Goal: Information Seeking & Learning: Learn about a topic

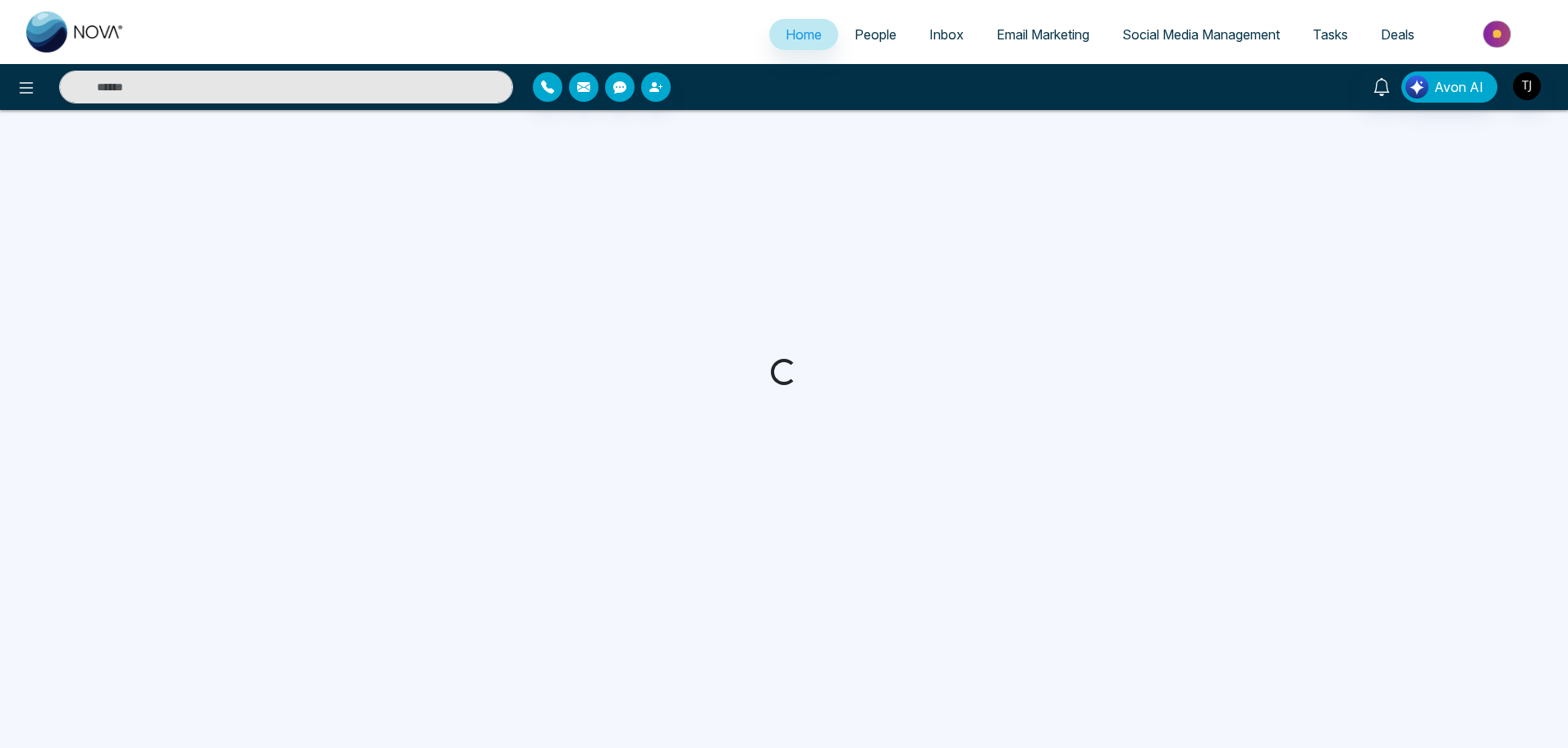
select select "*"
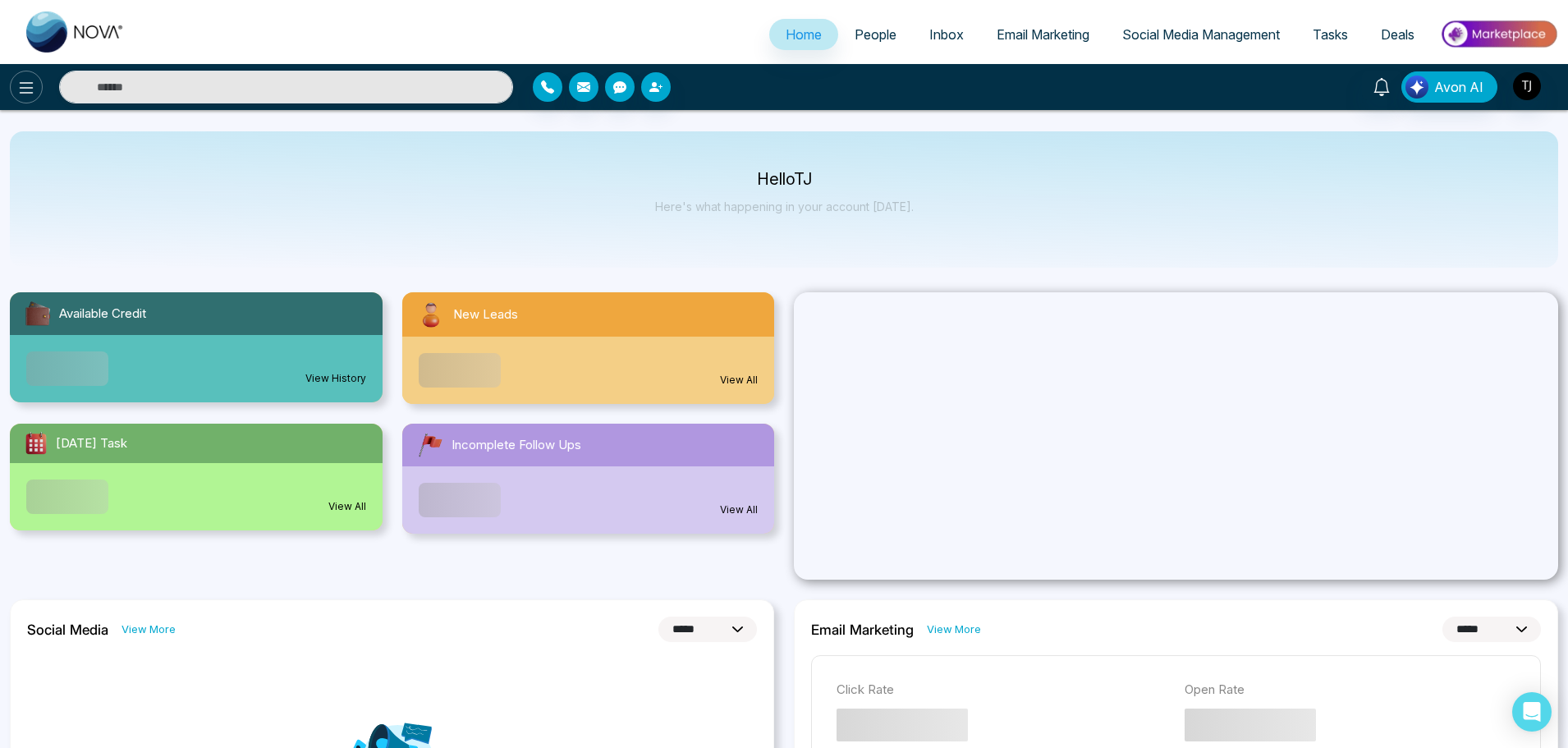
click at [25, 74] on button at bounding box center [26, 87] width 33 height 33
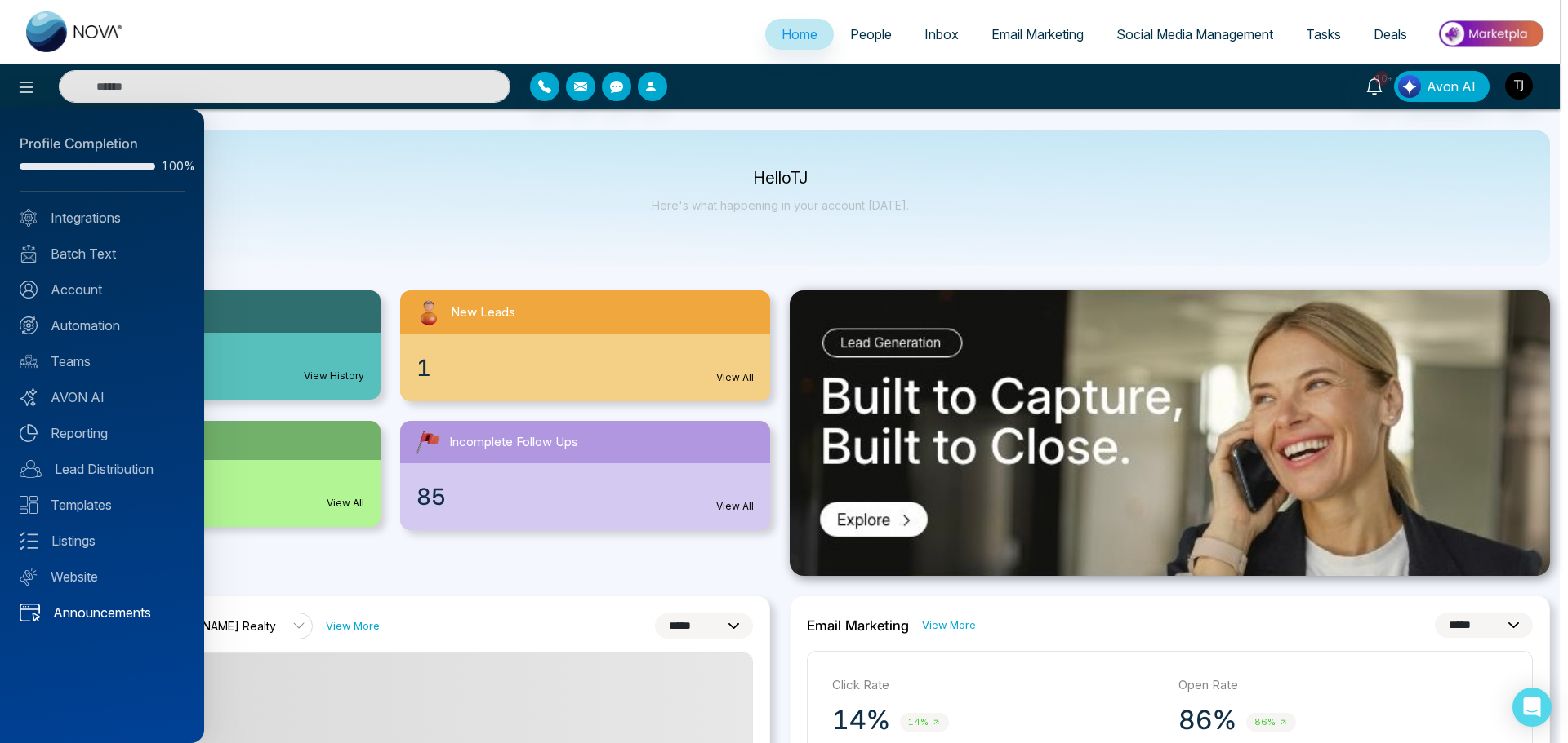
click at [98, 620] on link "Announcements" at bounding box center [102, 612] width 165 height 20
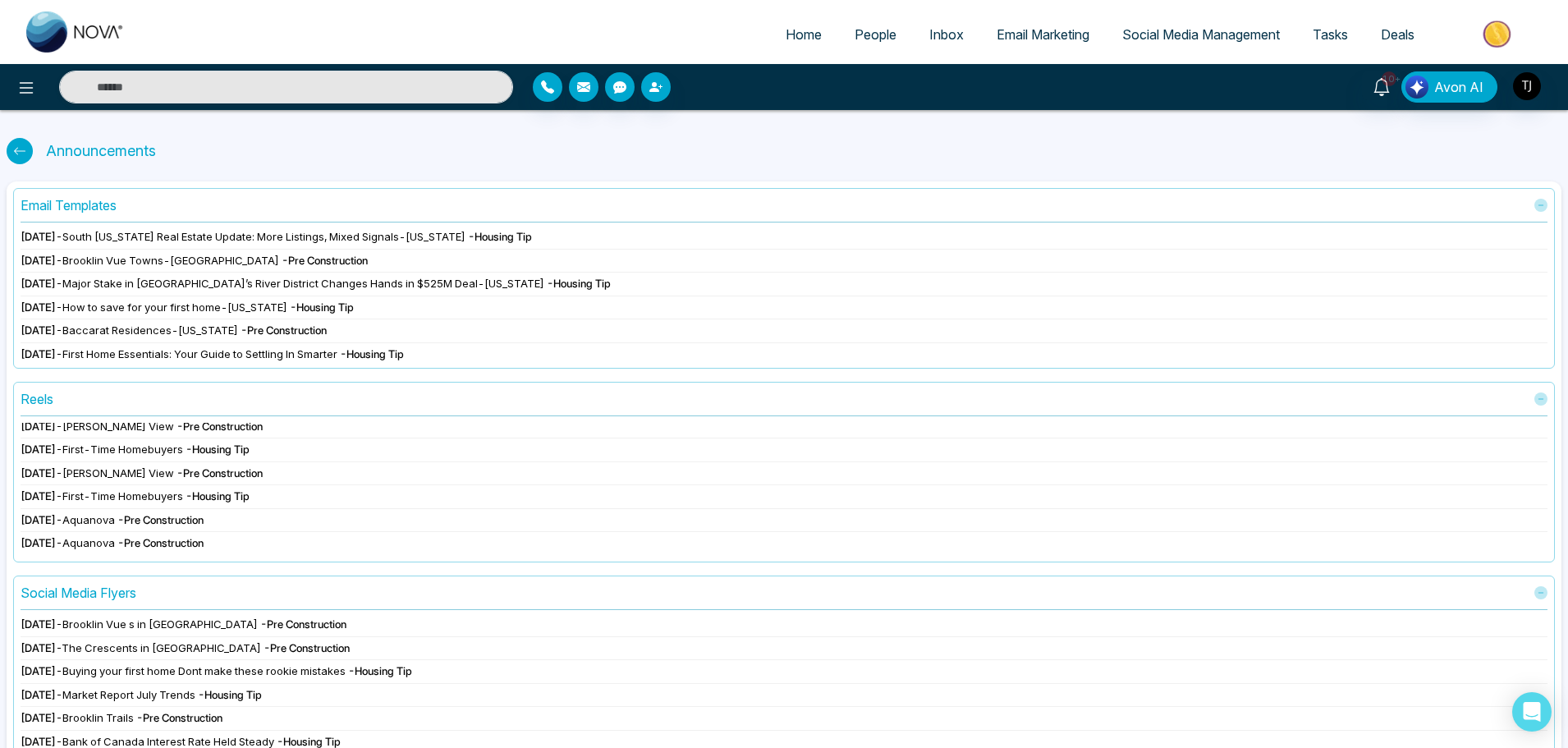
scroll to position [123, 0]
drag, startPoint x: 150, startPoint y: 595, endPoint x: 9, endPoint y: 600, distance: 141.1
click at [9, 600] on div "Email Templates Aug 18 2025 - South Florida Real Estate Update: More Listings, …" at bounding box center [784, 569] width 1555 height 776
copy div "Social Media Flyers"
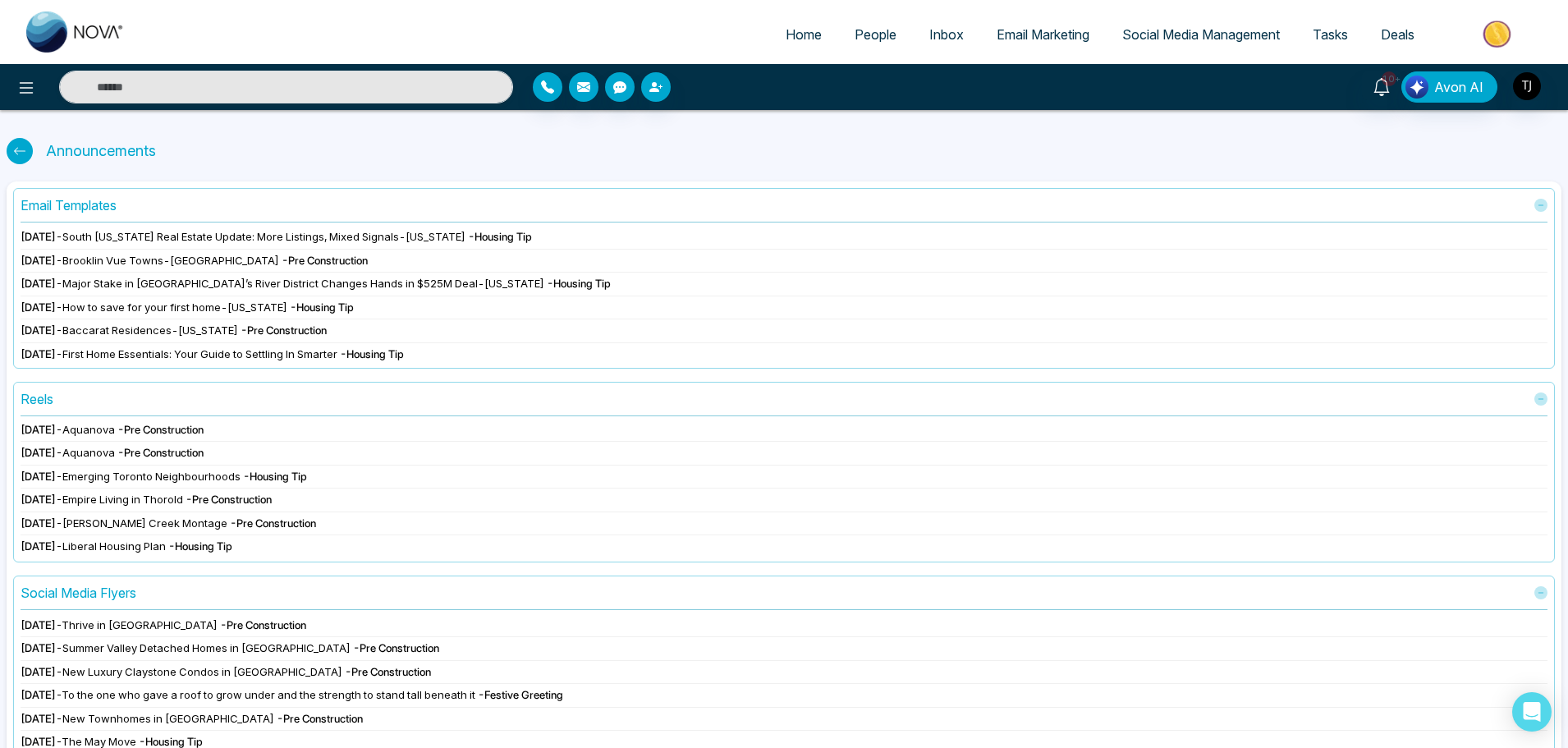
click at [721, 518] on div "May 31 2025 - Joshua Creek Montage - Pre Construction" at bounding box center [783, 524] width 1527 height 16
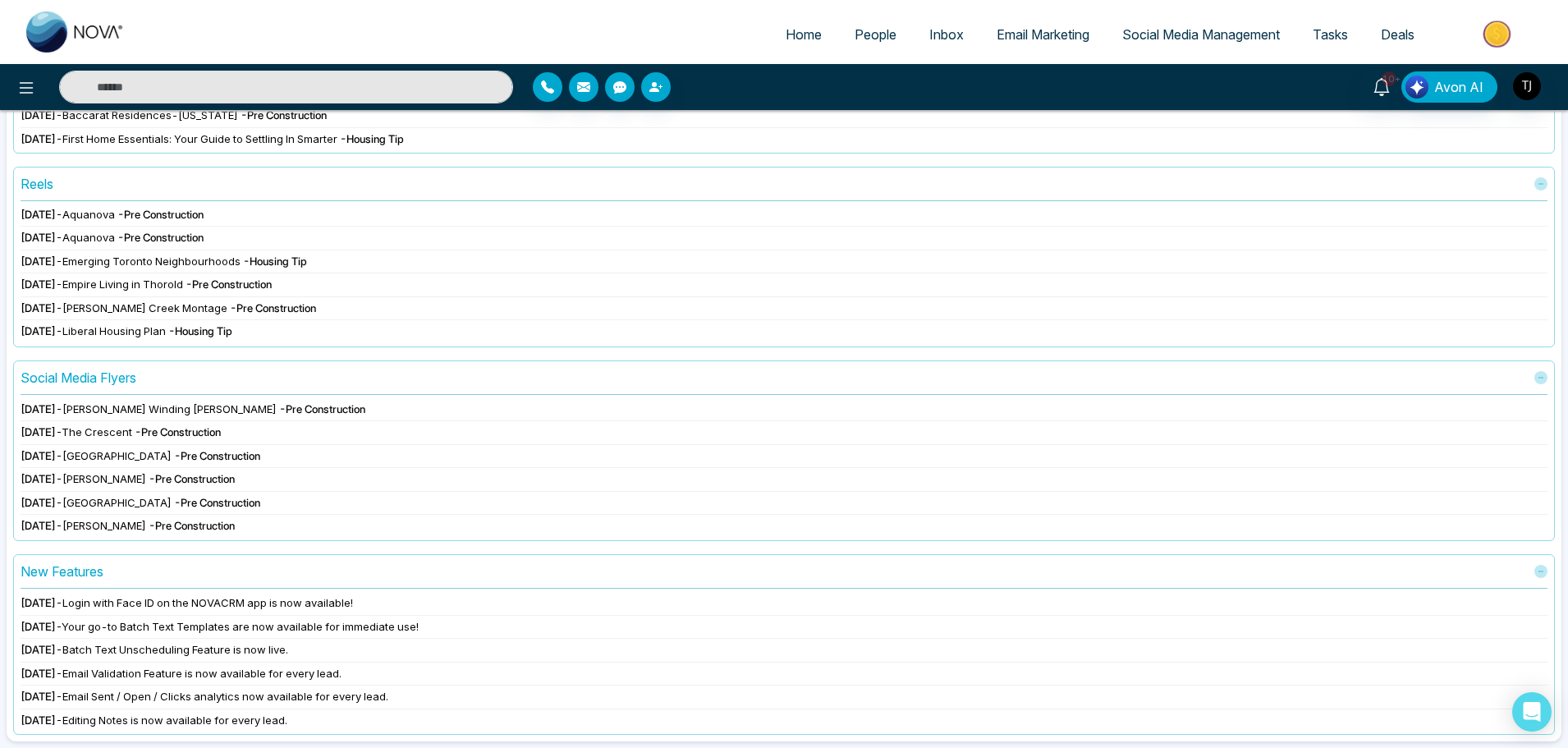
scroll to position [903, 0]
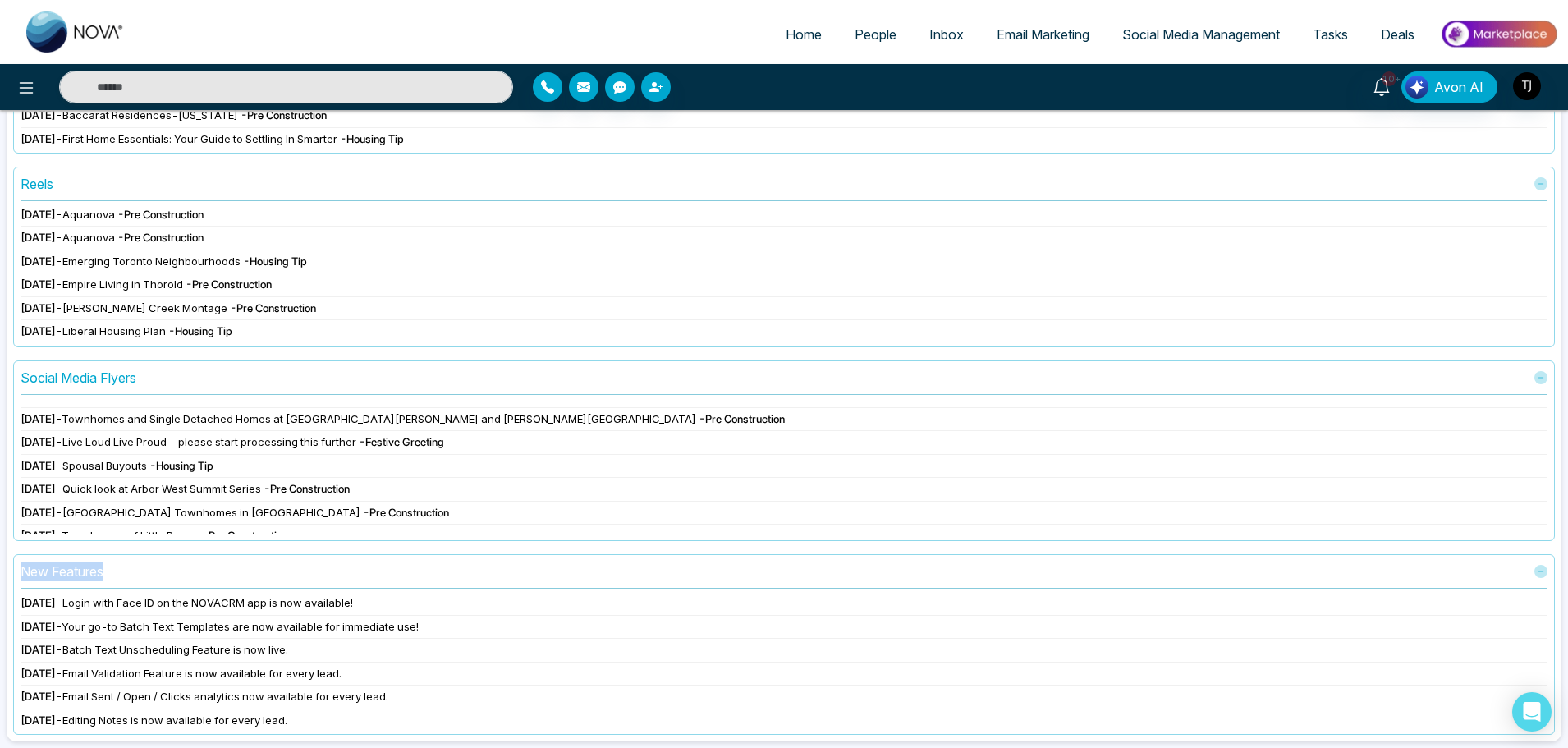
drag, startPoint x: 108, startPoint y: 575, endPoint x: 9, endPoint y: 581, distance: 99.2
click at [9, 581] on div "Email Templates Aug 18 2025 - South Florida Real Estate Update: More Listings, …" at bounding box center [784, 354] width 1555 height 776
copy div "New Features"
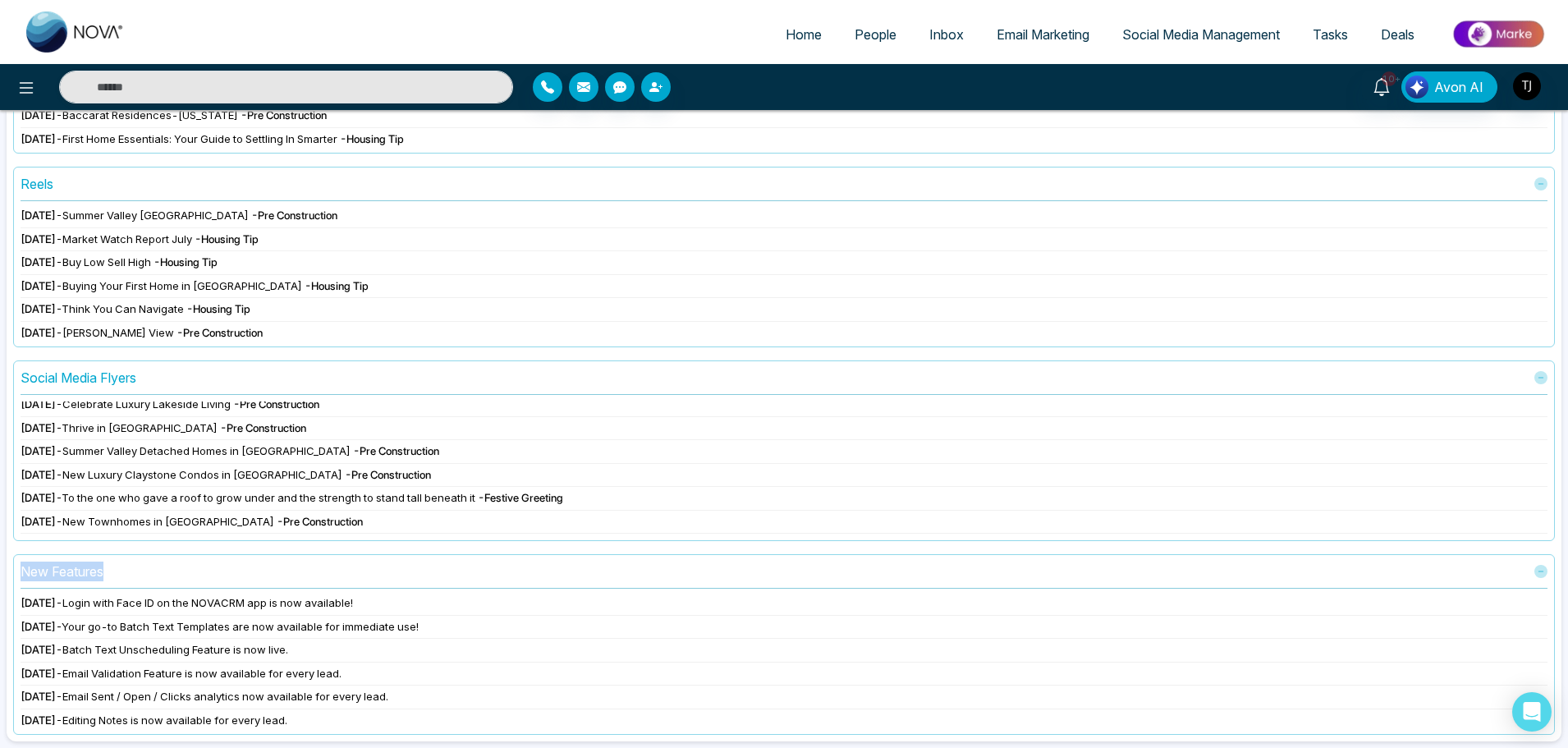
scroll to position [596, 0]
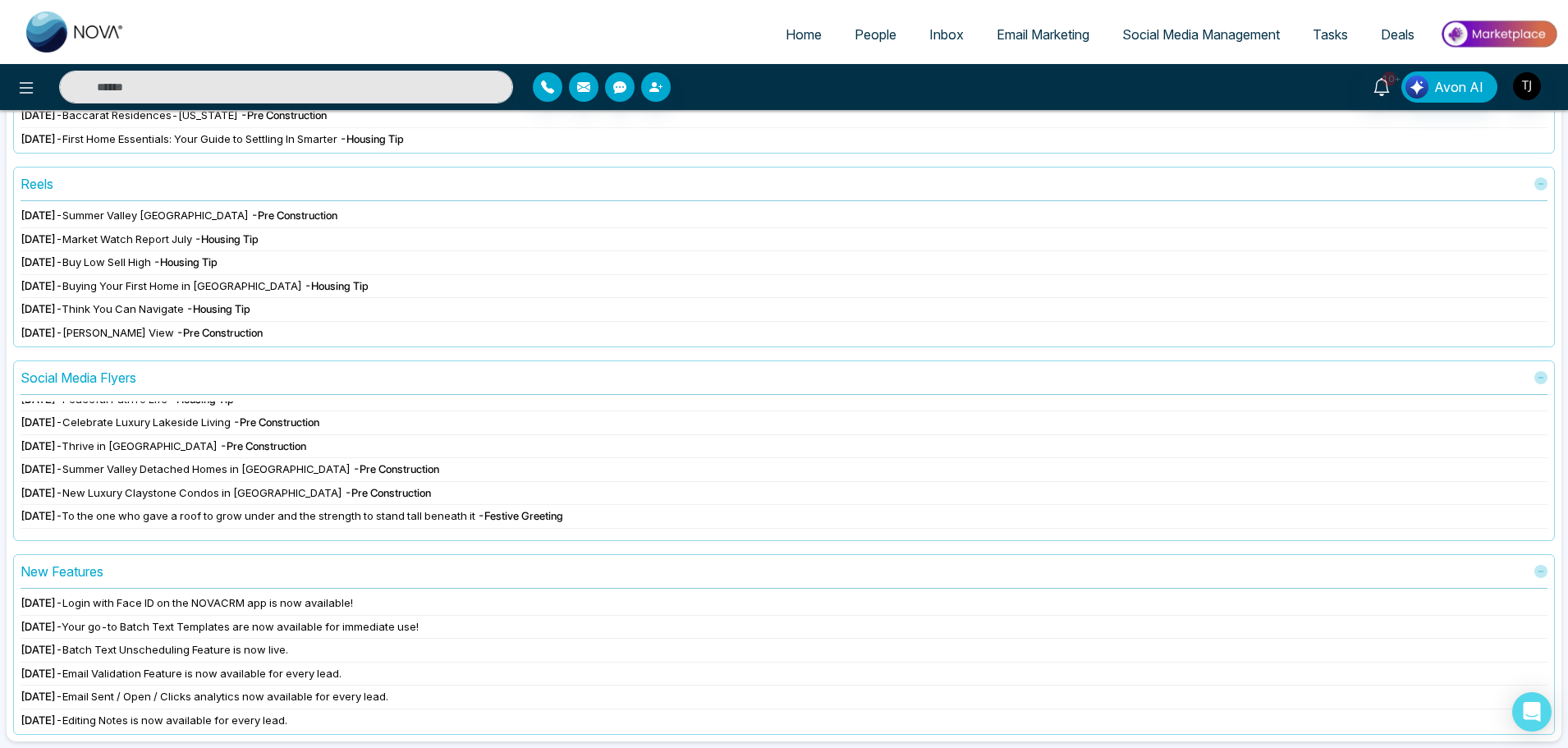
click at [278, 216] on span "- Pre Construction" at bounding box center [294, 216] width 86 height 13
click at [51, 228] on div "Aug 14 2025 - Summer Valley Caledon - Pre Construction Aug 13 2025 - Market Wat…" at bounding box center [783, 274] width 1527 height 132
click at [55, 219] on span "Aug 14 2025" at bounding box center [37, 216] width 35 height 13
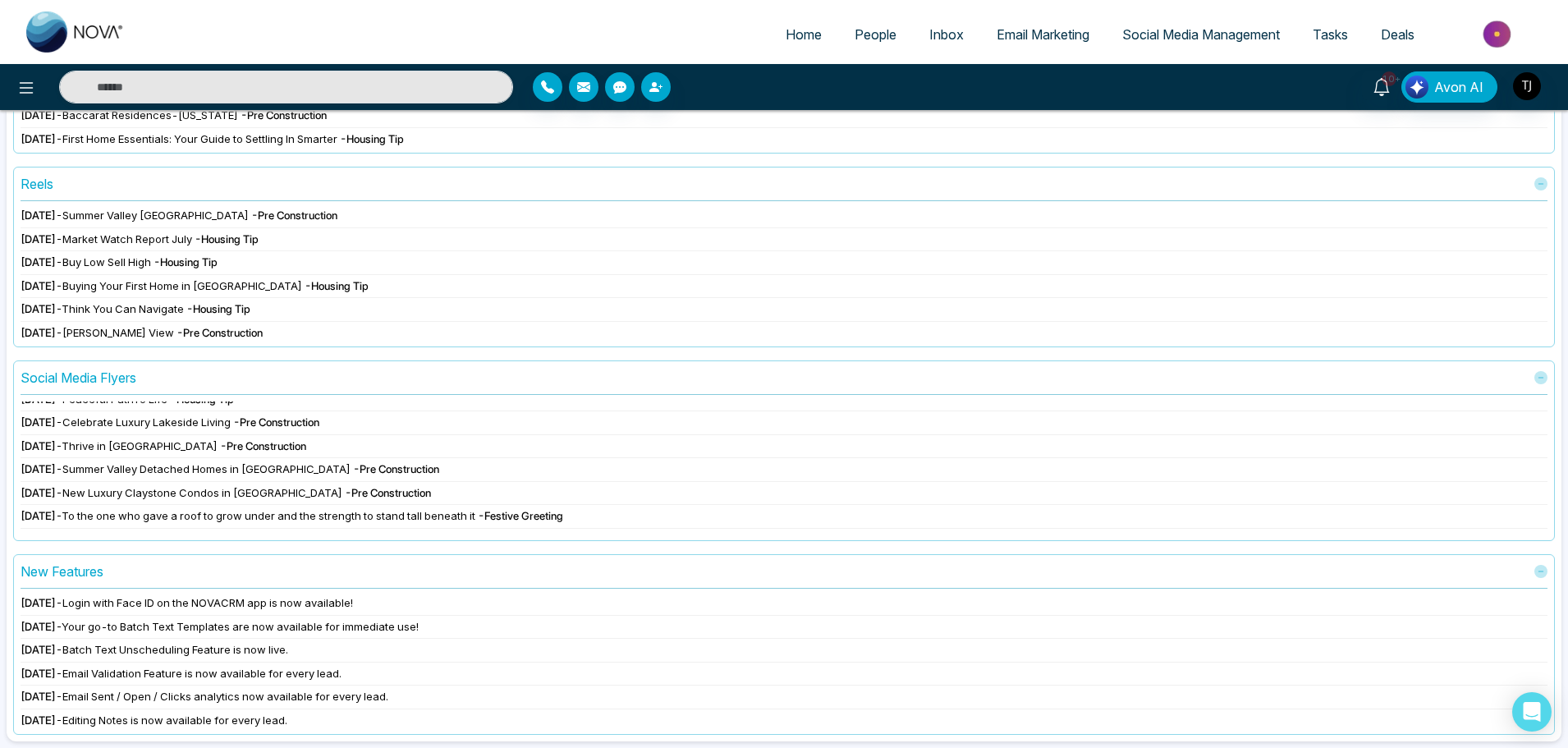
scroll to position [0, 0]
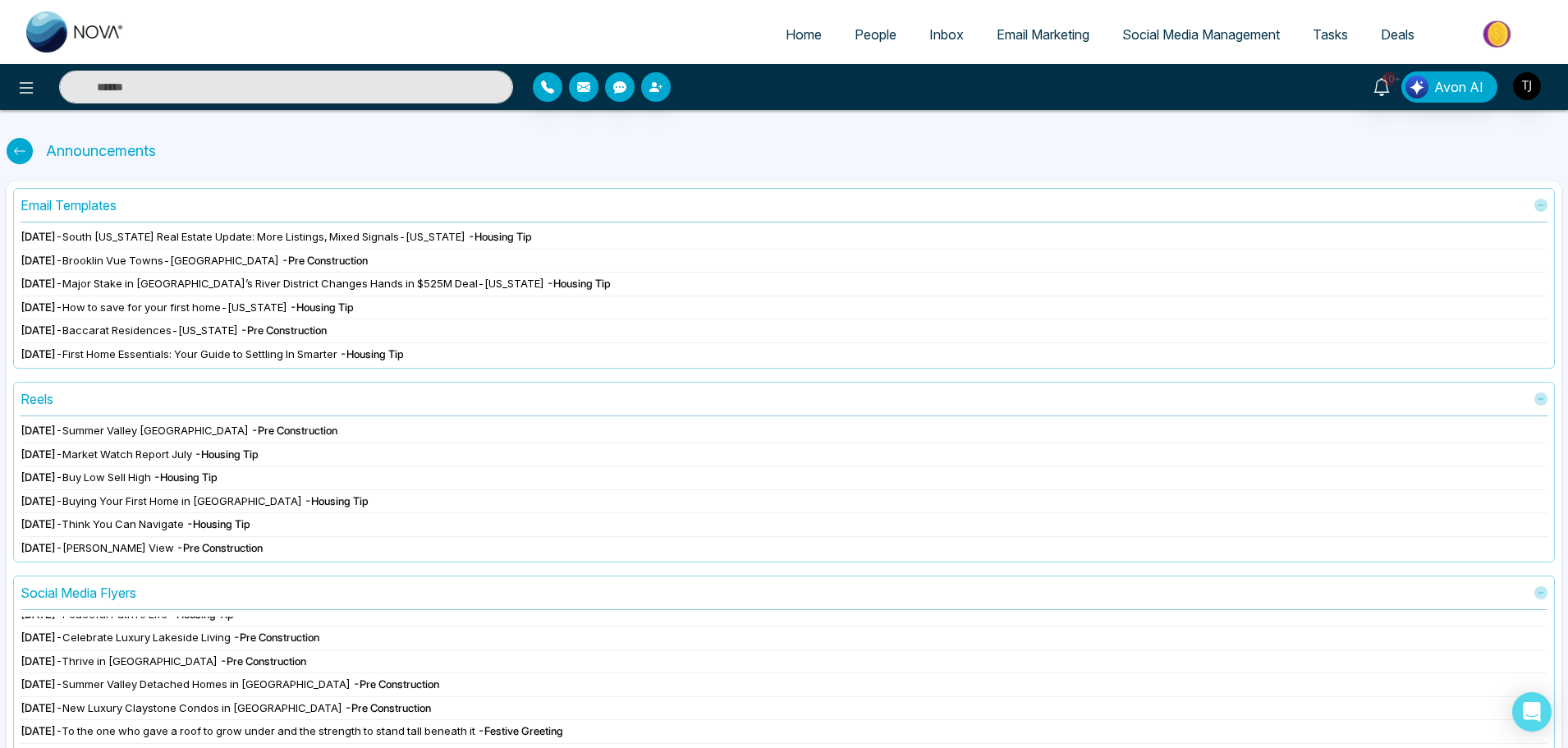
click at [65, 202] on div "Email Templates" at bounding box center [68, 205] width 96 height 20
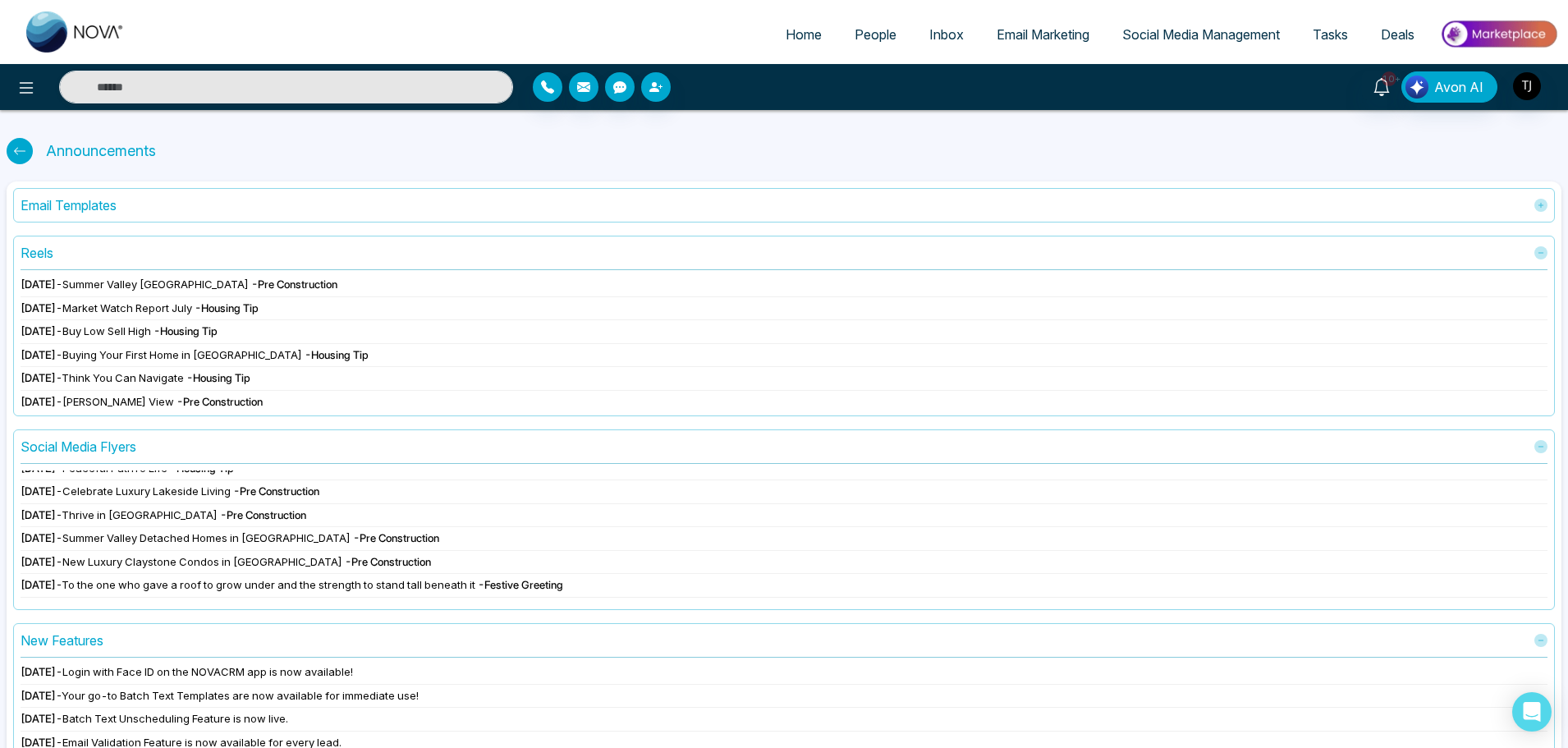
click at [1544, 251] on icon at bounding box center [1541, 253] width 13 height 13
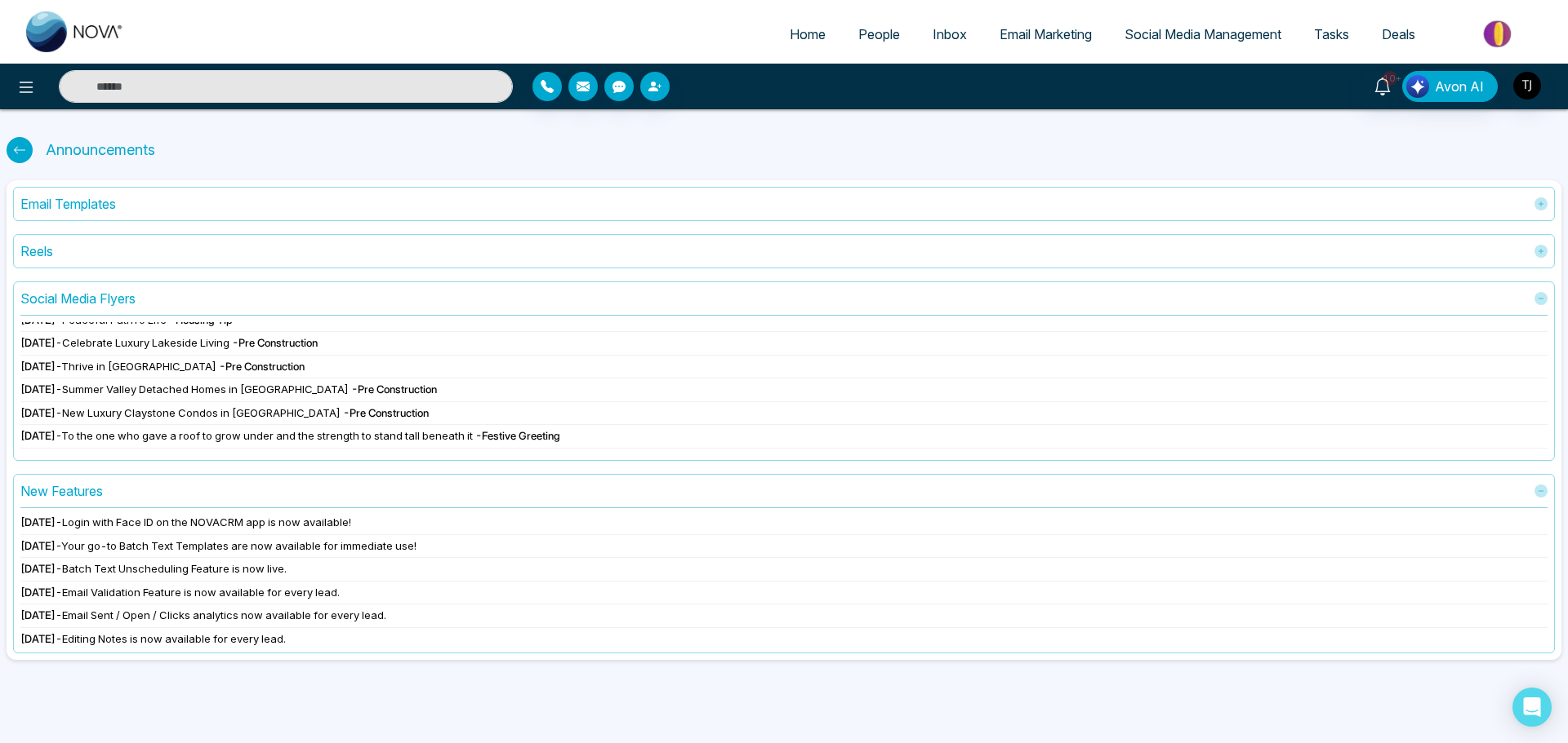
click at [1543, 254] on icon at bounding box center [1541, 251] width 13 height 13
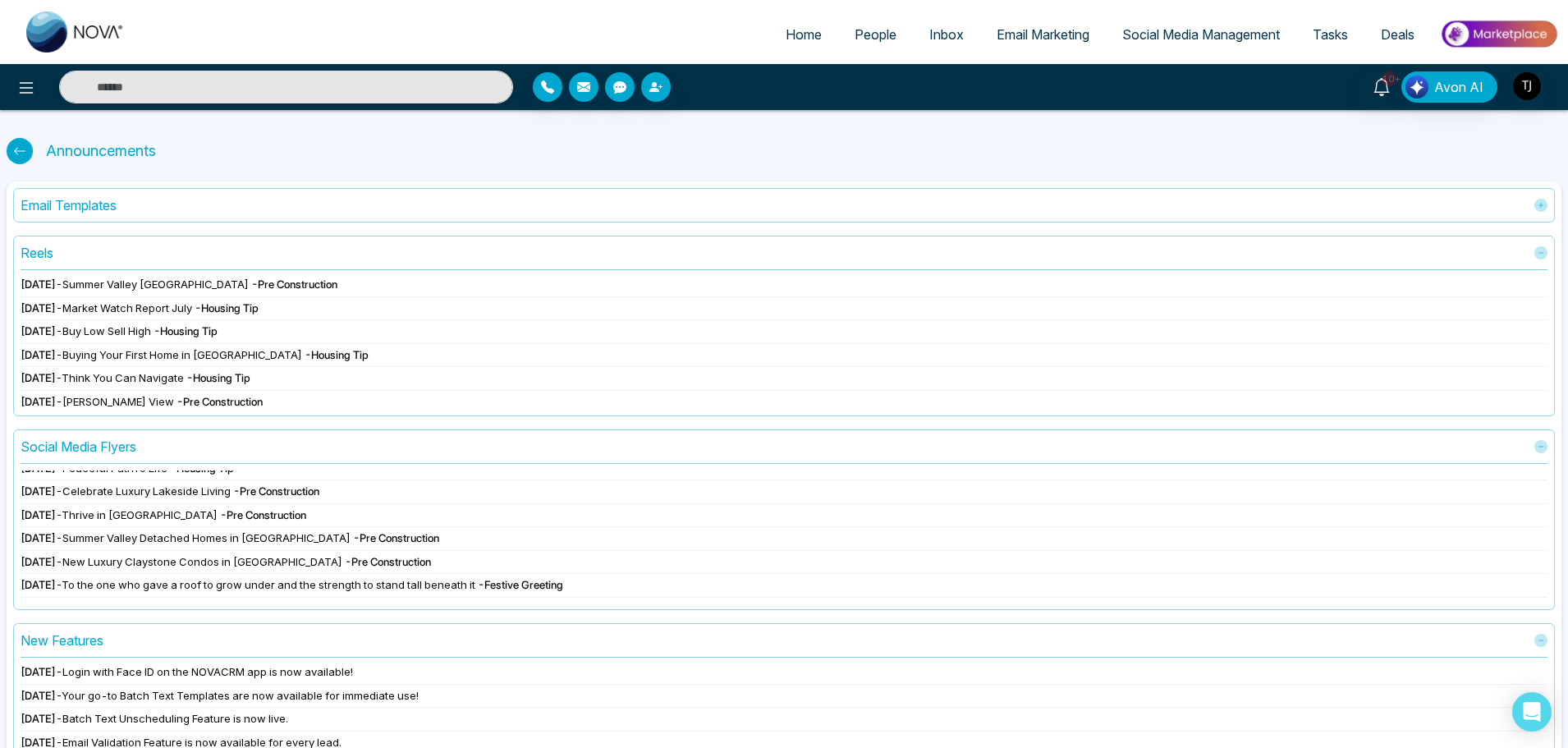
click at [1540, 249] on icon at bounding box center [1541, 253] width 13 height 13
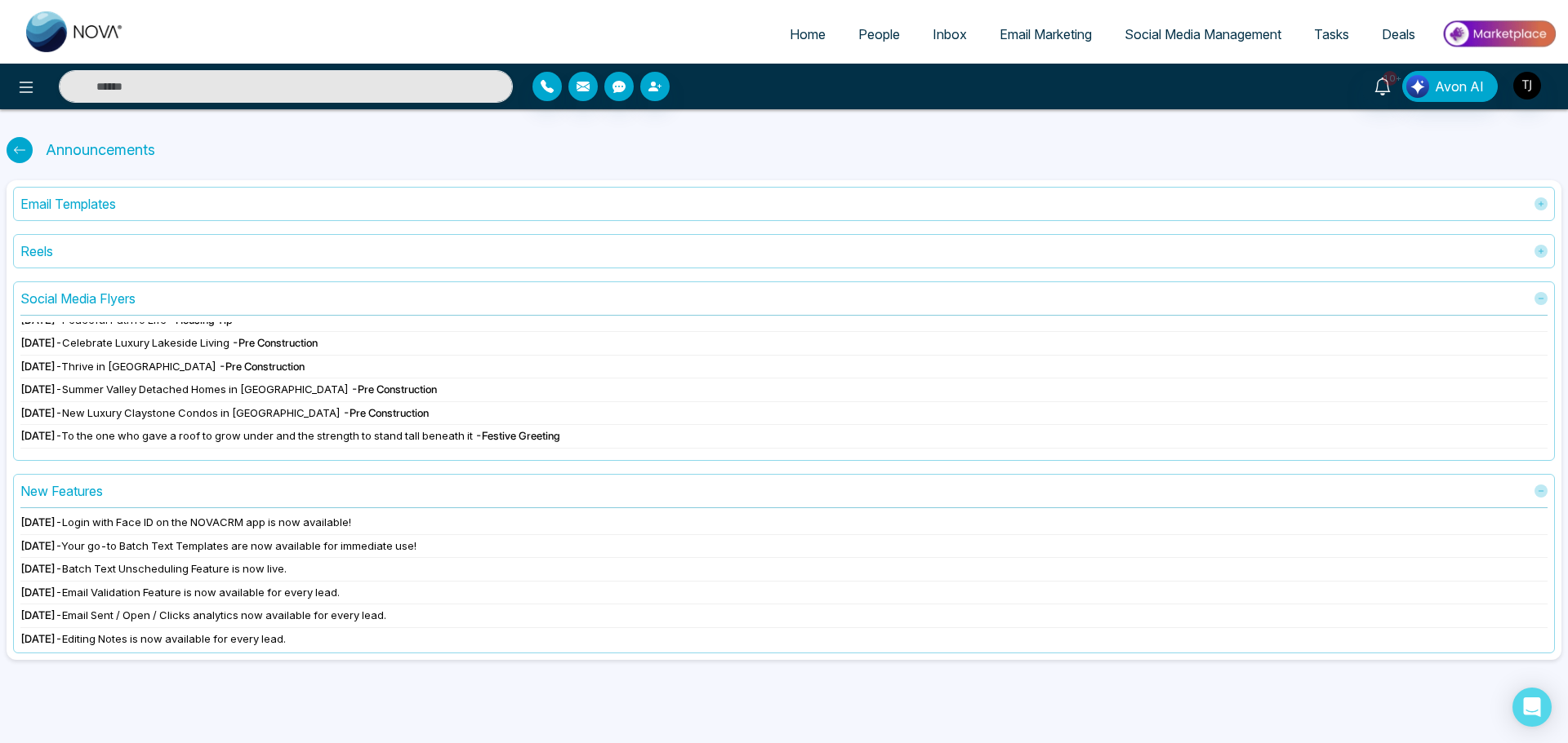
click at [32, 153] on div "Announcements" at bounding box center [784, 150] width 1555 height 35
click at [29, 151] on div at bounding box center [19, 150] width 26 height 26
select select "*"
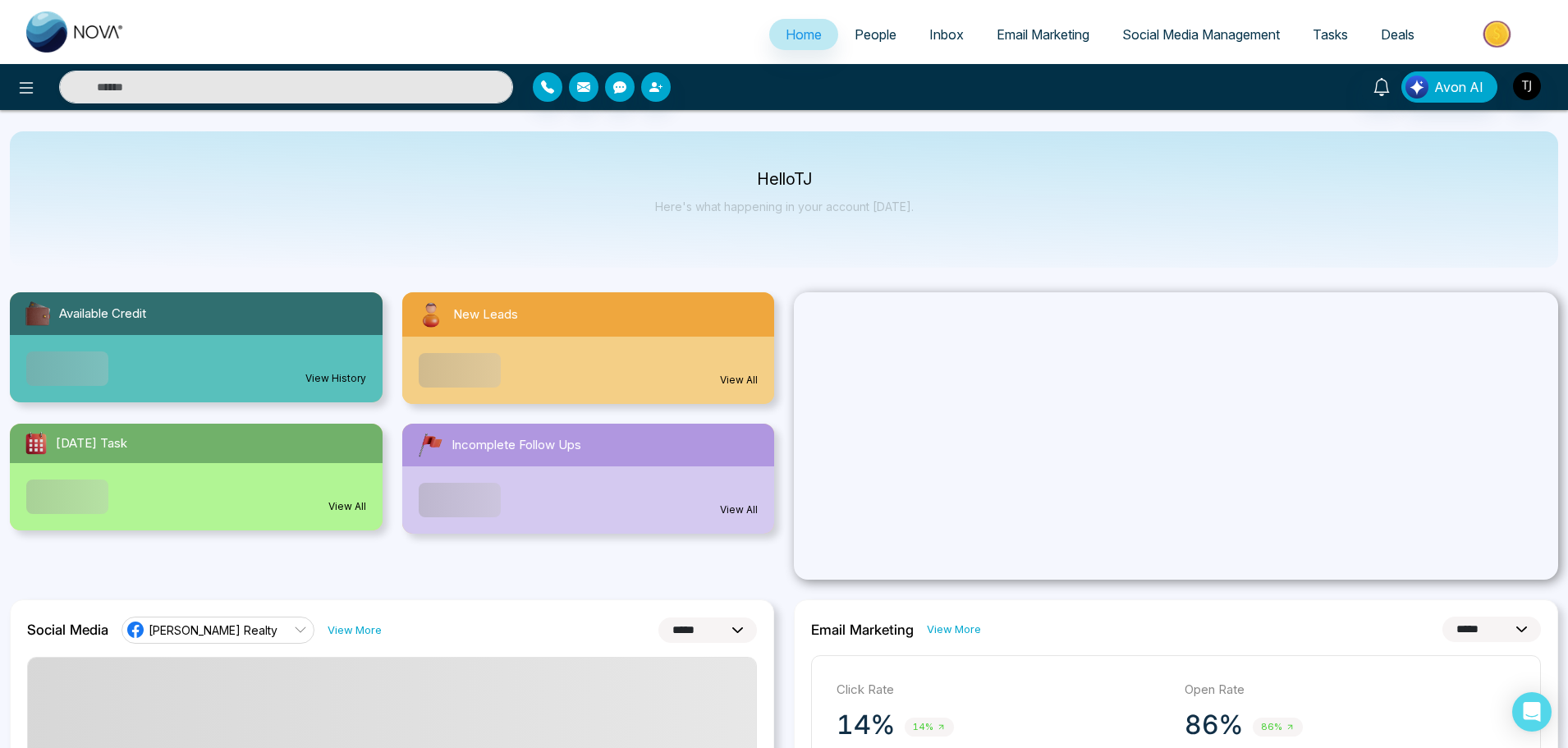
click at [10, 98] on div at bounding box center [262, 87] width 523 height 33
click at [23, 94] on icon at bounding box center [26, 87] width 20 height 20
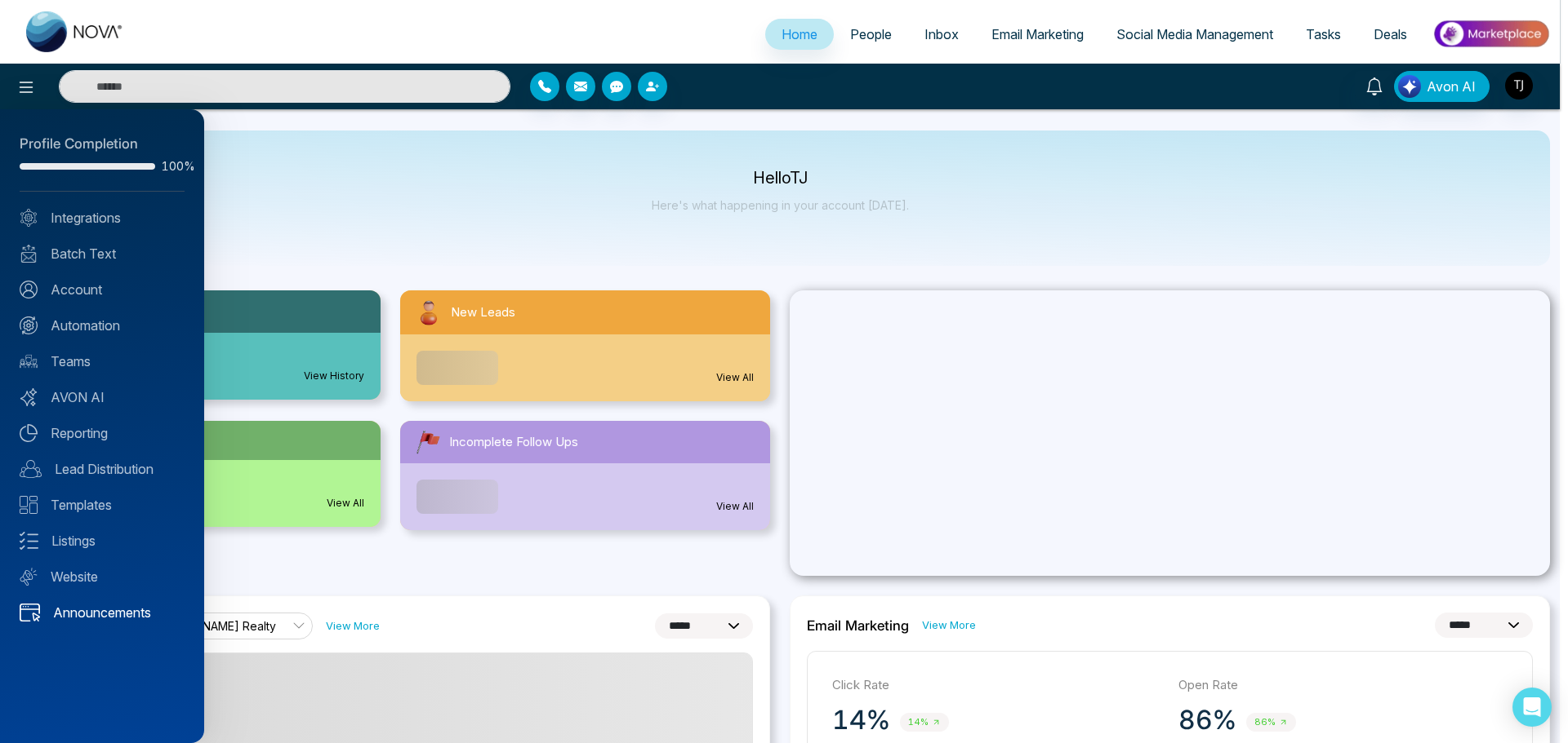
click at [136, 613] on link "Announcements" at bounding box center [102, 612] width 165 height 20
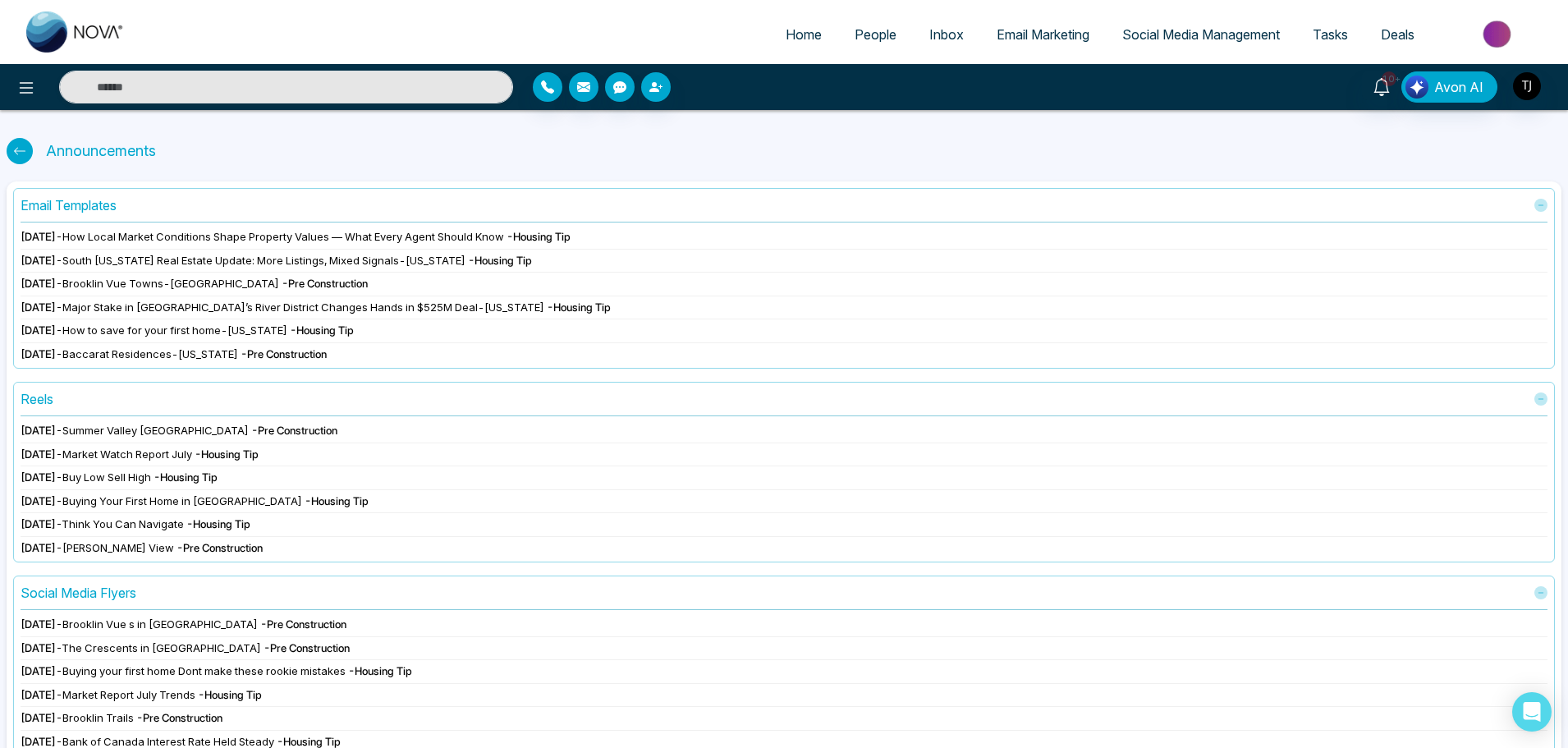
click at [56, 238] on span "Aug 19 2025" at bounding box center [37, 237] width 35 height 13
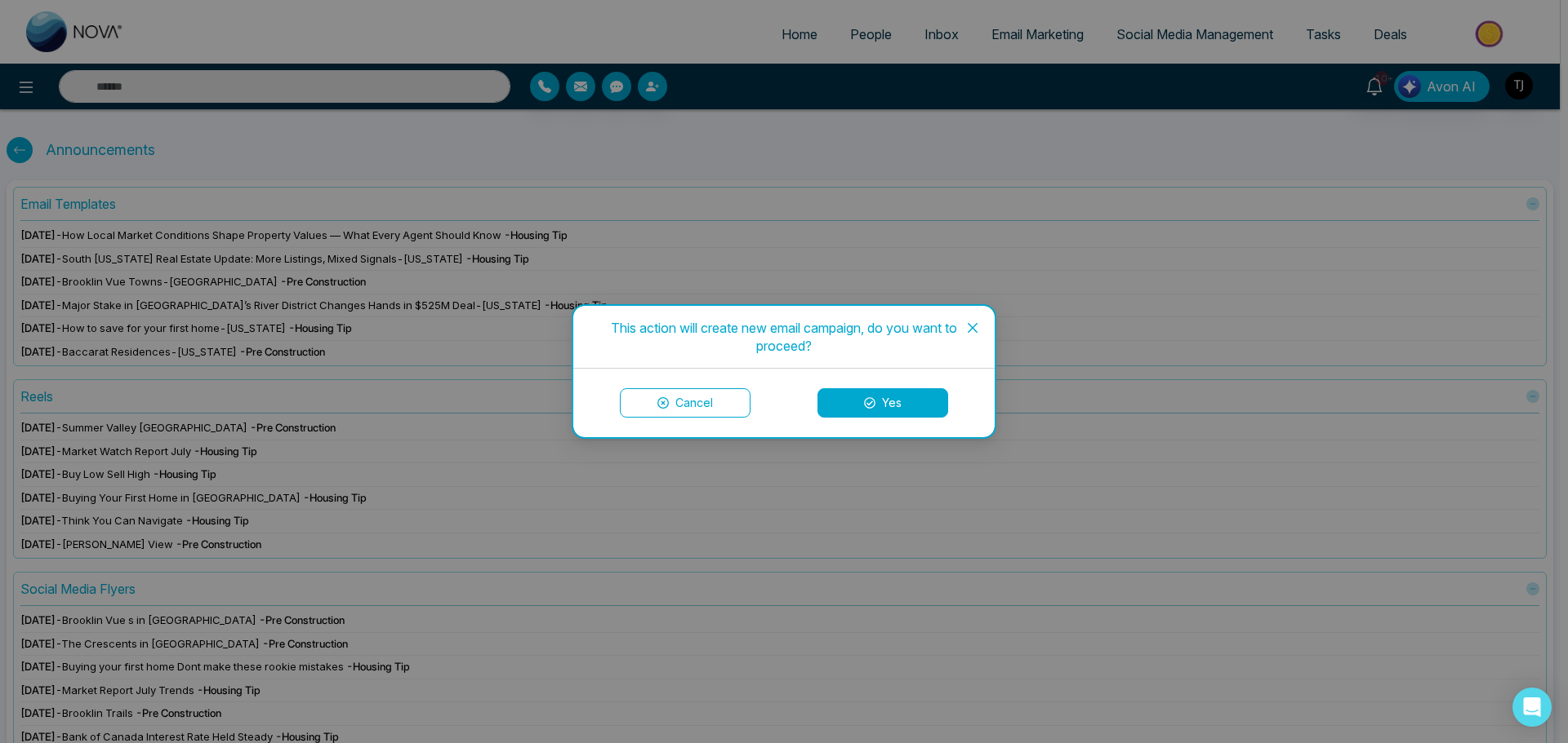
click at [978, 326] on icon "close" at bounding box center [972, 328] width 13 height 13
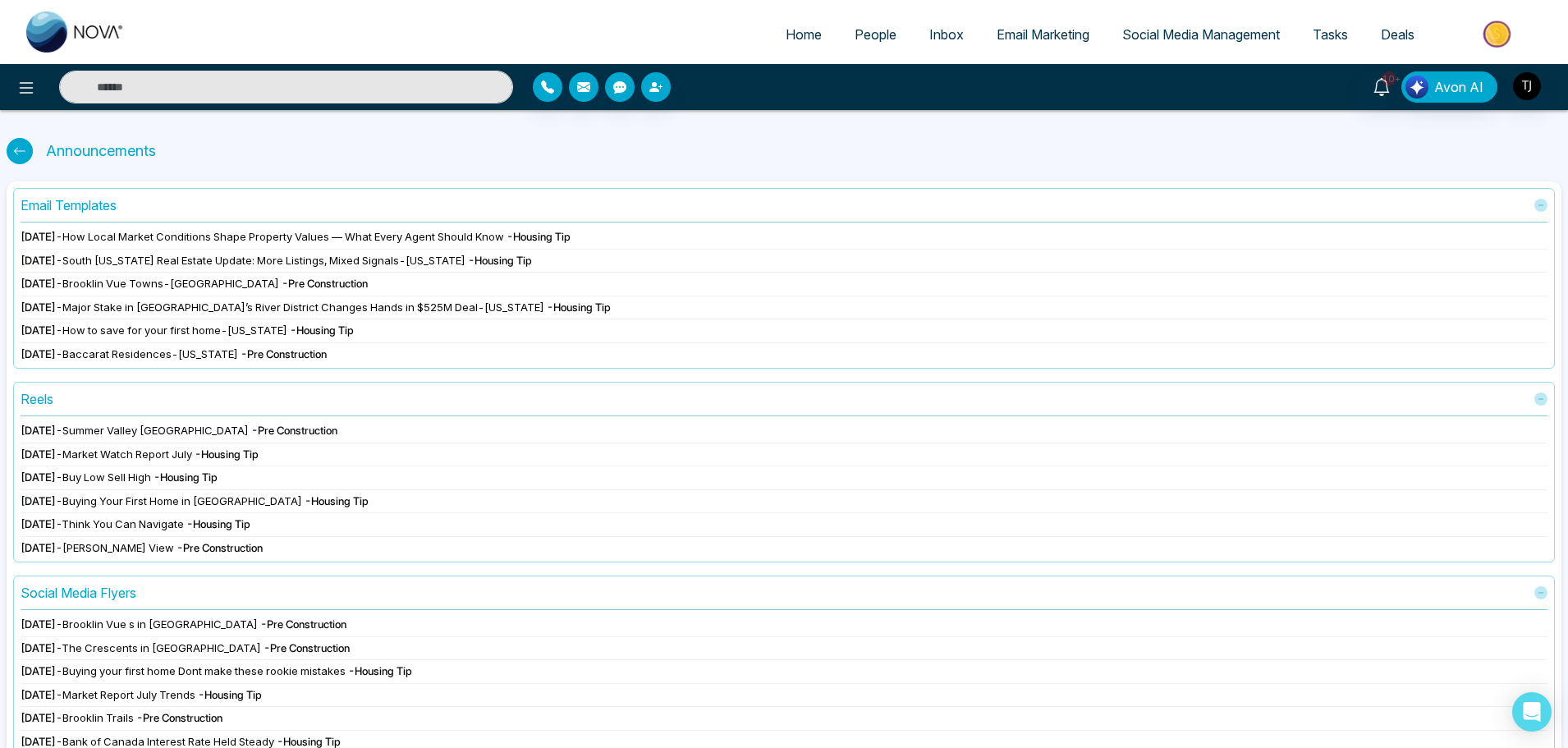
click at [68, 229] on div "Aug 19 2025 - How Local Market Conditions Shape Property Values — What Every Ag…" at bounding box center [783, 237] width 1527 height 16
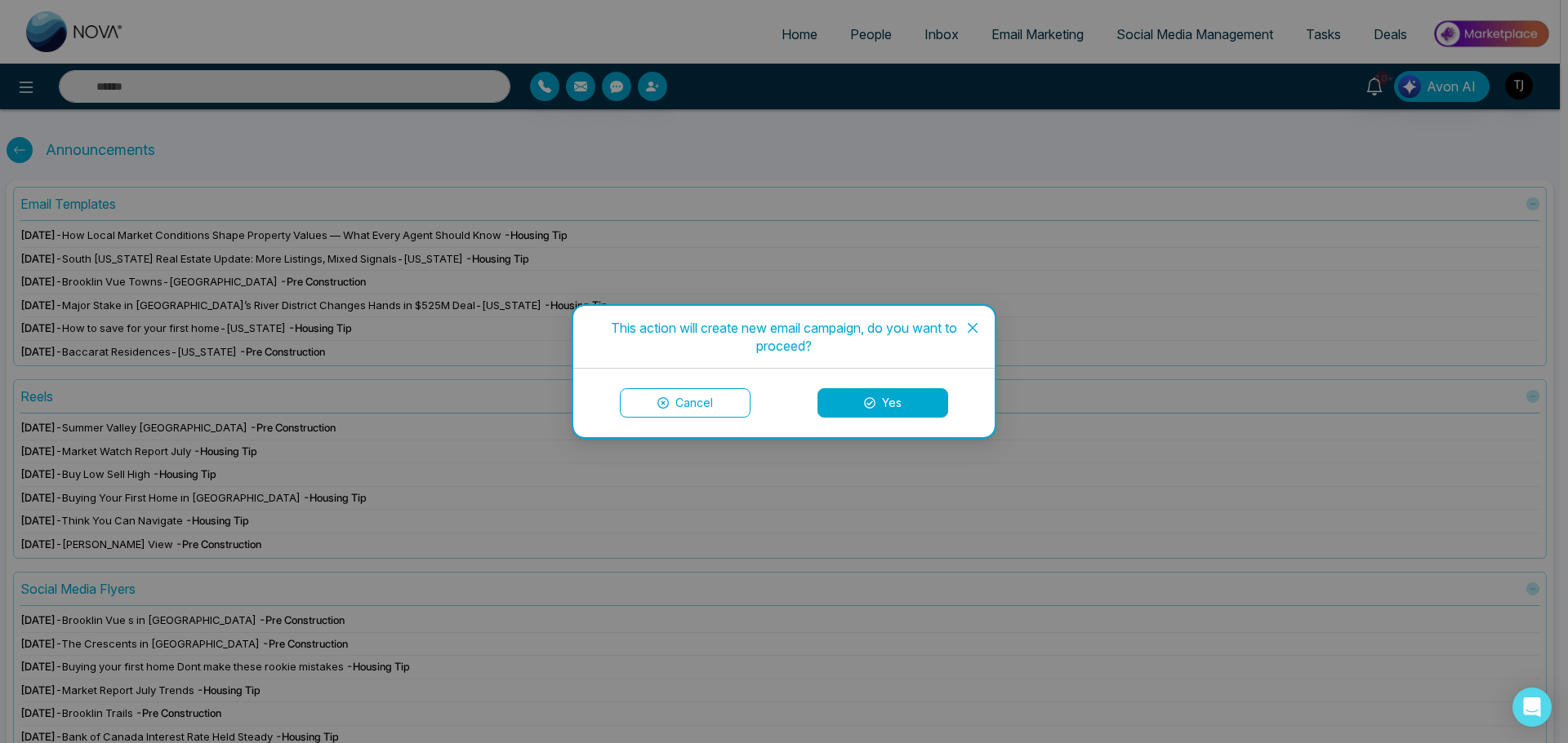
click at [876, 387] on div "Cancel Yes" at bounding box center [784, 403] width 421 height 69
click at [884, 394] on button "Yes" at bounding box center [882, 403] width 131 height 30
